Goal: Task Accomplishment & Management: Complete application form

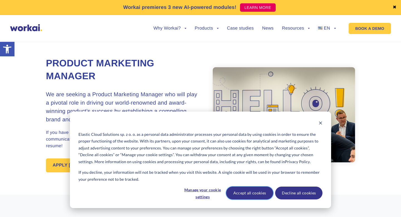
click at [256, 192] on button "Accept all cookies" at bounding box center [249, 193] width 47 height 13
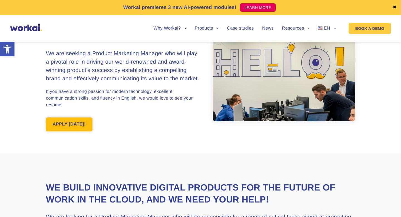
click at [83, 124] on link "APPLY [DATE]!" at bounding box center [69, 124] width 47 height 14
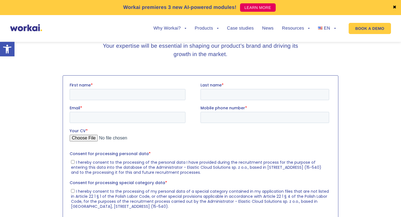
scroll to position [737, 0]
click at [156, 94] on input "First name *" at bounding box center [128, 94] width 116 height 11
click at [189, 150] on fieldset "Your CV *" at bounding box center [201, 139] width 262 height 23
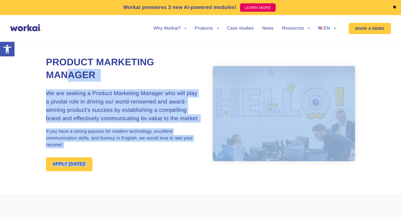
scroll to position [1, 0]
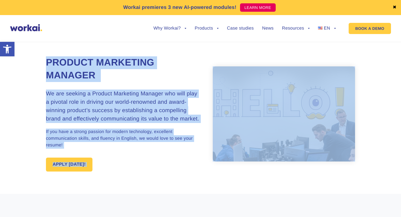
drag, startPoint x: 154, startPoint y: 92, endPoint x: 48, endPoint y: 61, distance: 110.7
copy div "Loremip Dolorsita Consect Ad eli seddoei t Incidid Utlaboree Dolorem ali enim a…"
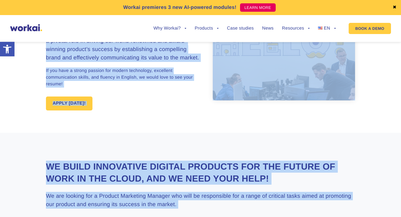
scroll to position [71, 0]
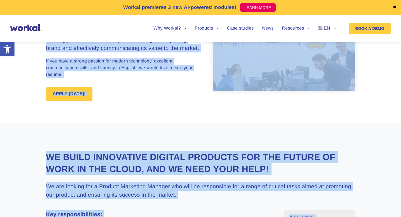
copy div "Loremip Dolorsita Consect Ad eli seddoei t Incidid Utlaboree Dolorem ali enim a…"
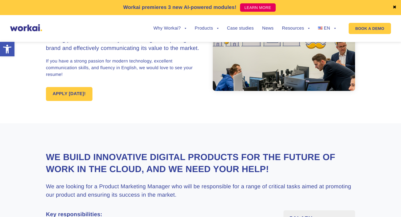
click at [150, 107] on div "Product Marketing Manager We are seeking a Product Marketing Manager who will p…" at bounding box center [200, 43] width 309 height 160
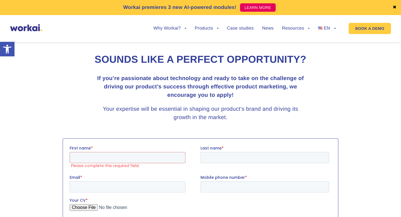
scroll to position [675, 0]
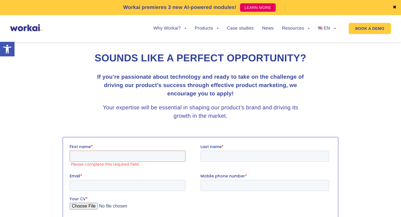
click at [129, 162] on label "Please complete this required field." at bounding box center [136, 164] width 130 height 5
click at [129, 161] on input "First name *" at bounding box center [128, 156] width 116 height 11
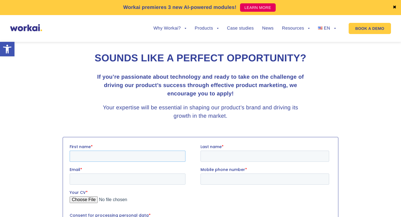
type input "Katsiaryna"
type input "Makouskaya"
type input "[EMAIL_ADDRESS][DOMAIN_NAME]"
type input "[PHONE_NUMBER]"
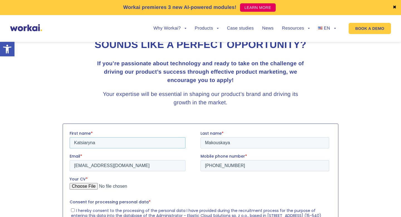
scroll to position [692, 0]
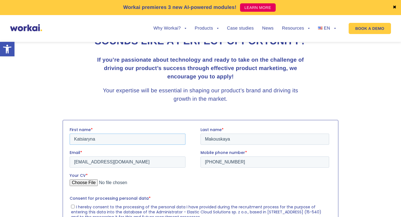
click at [124, 141] on input "Katsiaryna" at bounding box center [128, 139] width 116 height 11
type input "[PERSON_NAME]"
click at [212, 141] on input "Makouskaya" at bounding box center [265, 139] width 129 height 11
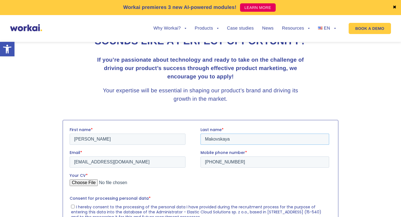
type input "Makovskaya"
click at [208, 187] on input "Your CV *" at bounding box center [200, 184] width 260 height 11
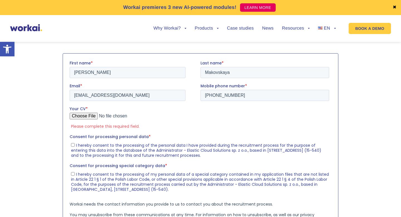
scroll to position [761, 0]
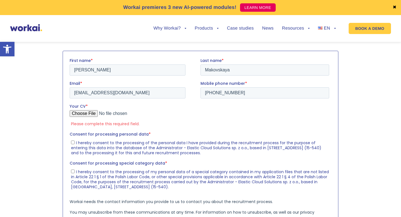
click at [93, 113] on input "Your CV *" at bounding box center [200, 115] width 260 height 11
type input "C:\fakepath\CV_E.Makovskaya_Product.pdf"
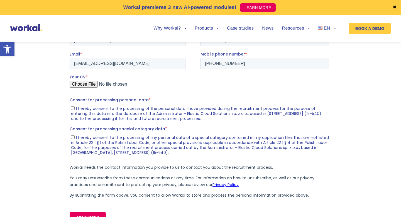
scroll to position [799, 0]
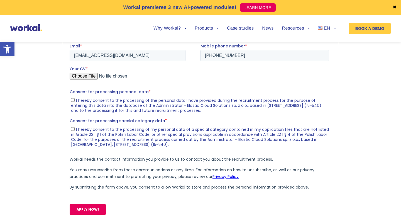
click at [73, 100] on input "I hereby consent to the processing of the personal data I have provided during …" at bounding box center [73, 100] width 4 height 4
checkbox input "true"
click at [73, 130] on input "I hereby consent to the processing of my personal data of a special category co…" at bounding box center [73, 129] width 4 height 4
checkbox input "true"
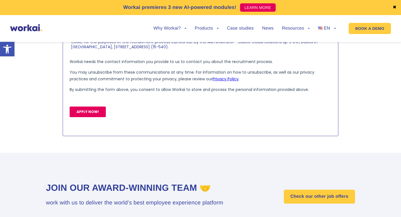
scroll to position [903, 0]
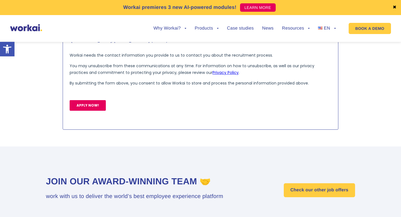
click at [82, 108] on input "APPLY NOW!" at bounding box center [88, 105] width 36 height 11
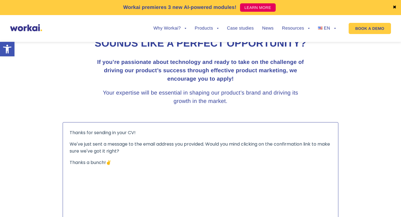
scroll to position [691, 0]
